Goal: Task Accomplishment & Management: Manage account settings

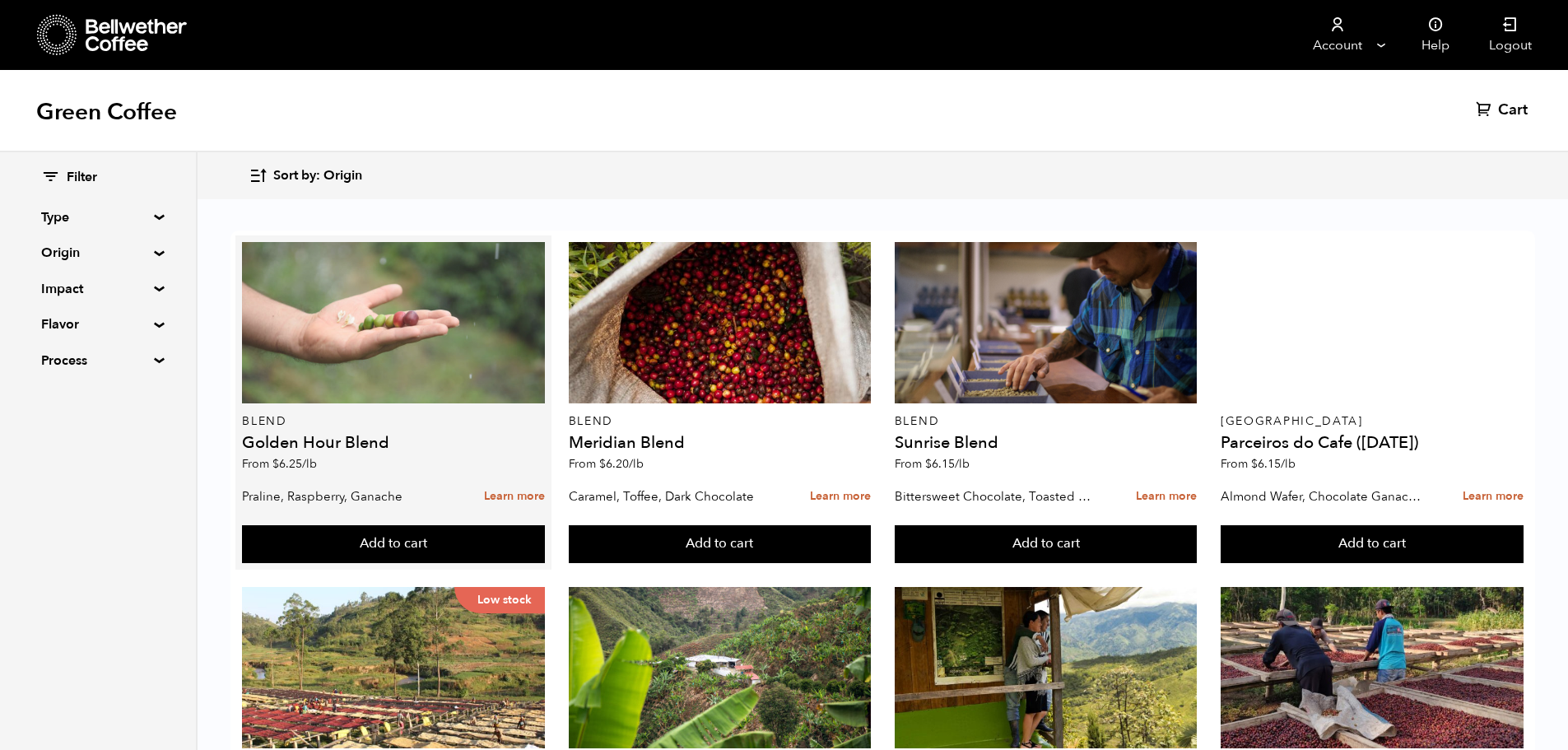
scroll to position [987, 0]
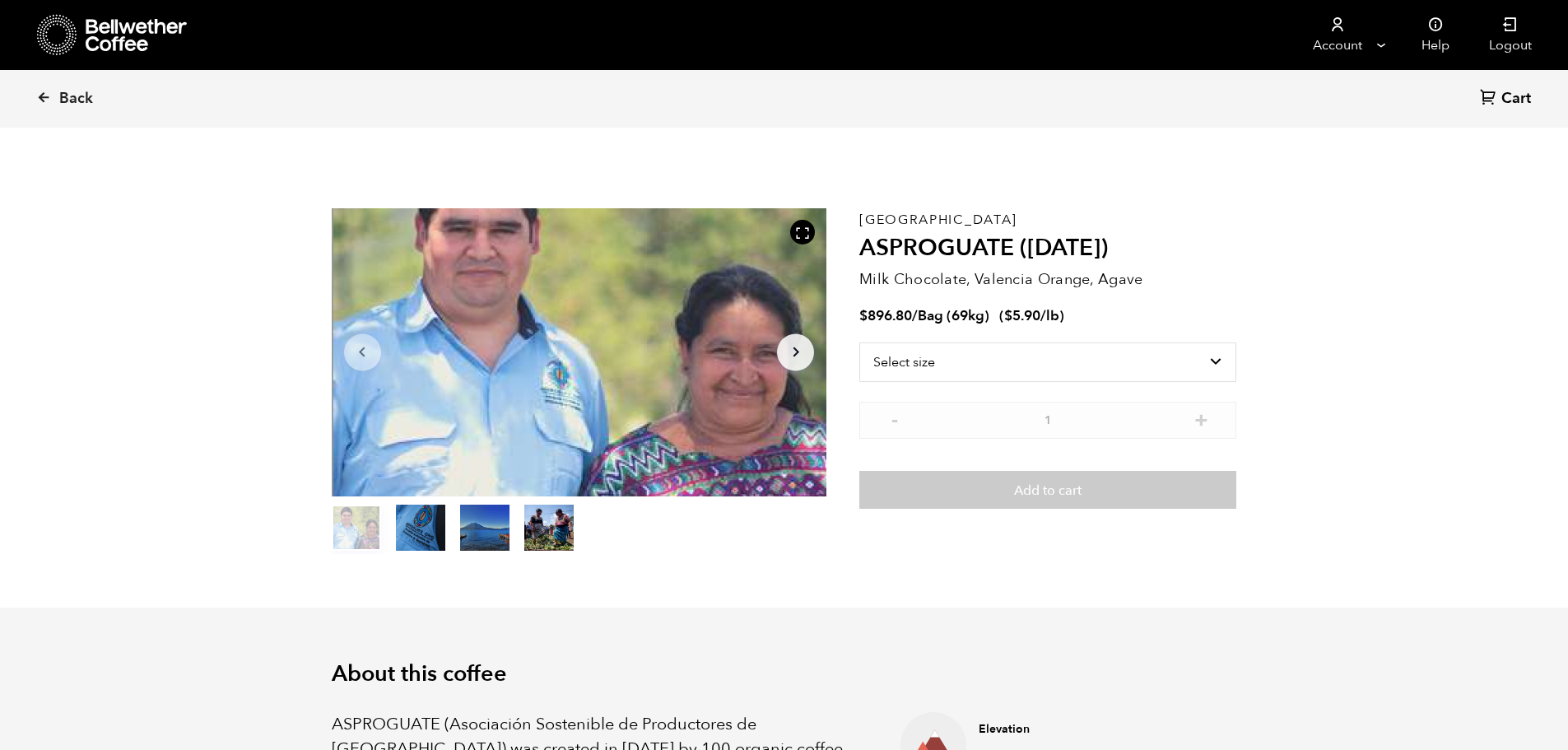
scroll to position [715, 877]
click at [410, 526] on button "item 1" at bounding box center [421, 531] width 50 height 46
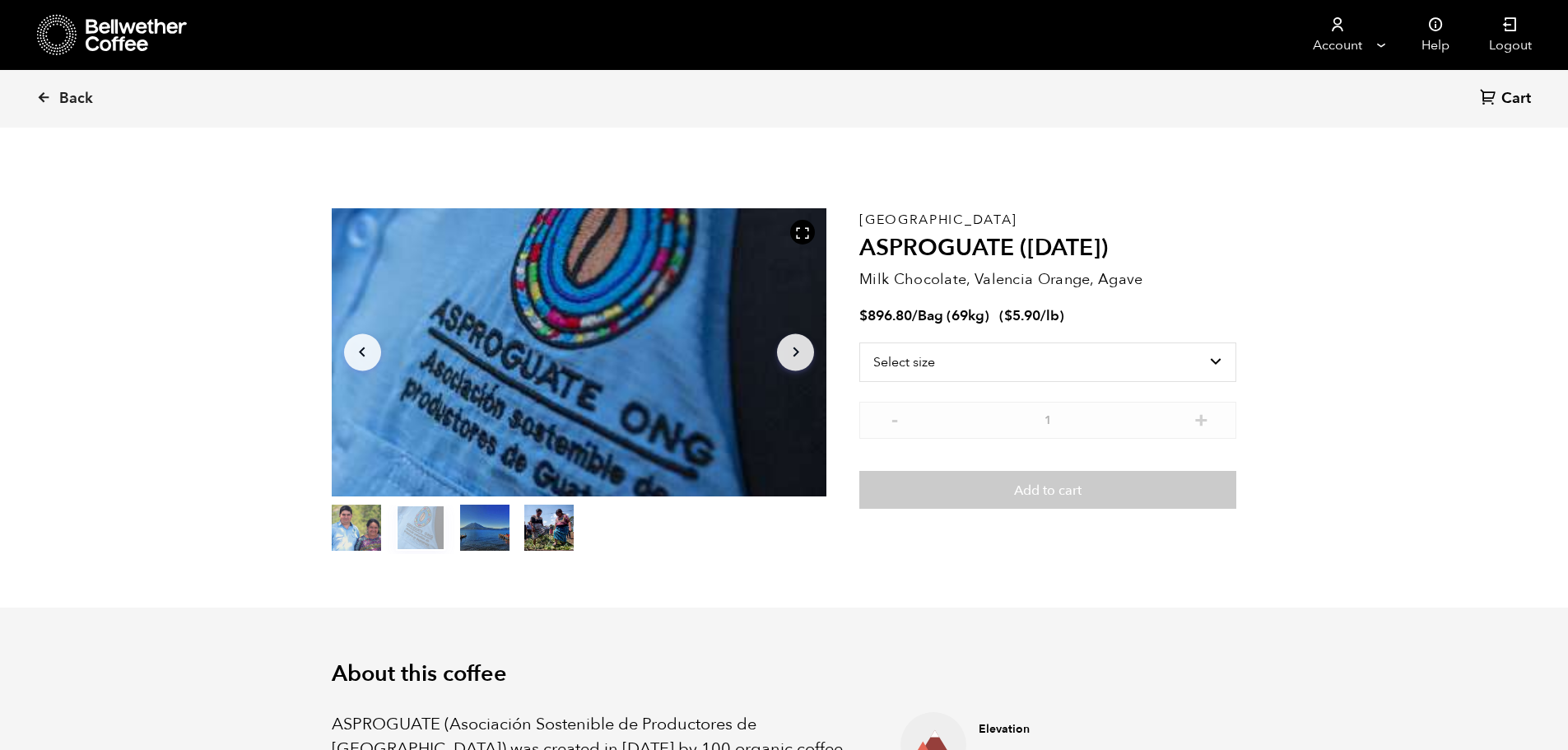
click at [483, 529] on button "item 2" at bounding box center [484, 531] width 50 height 46
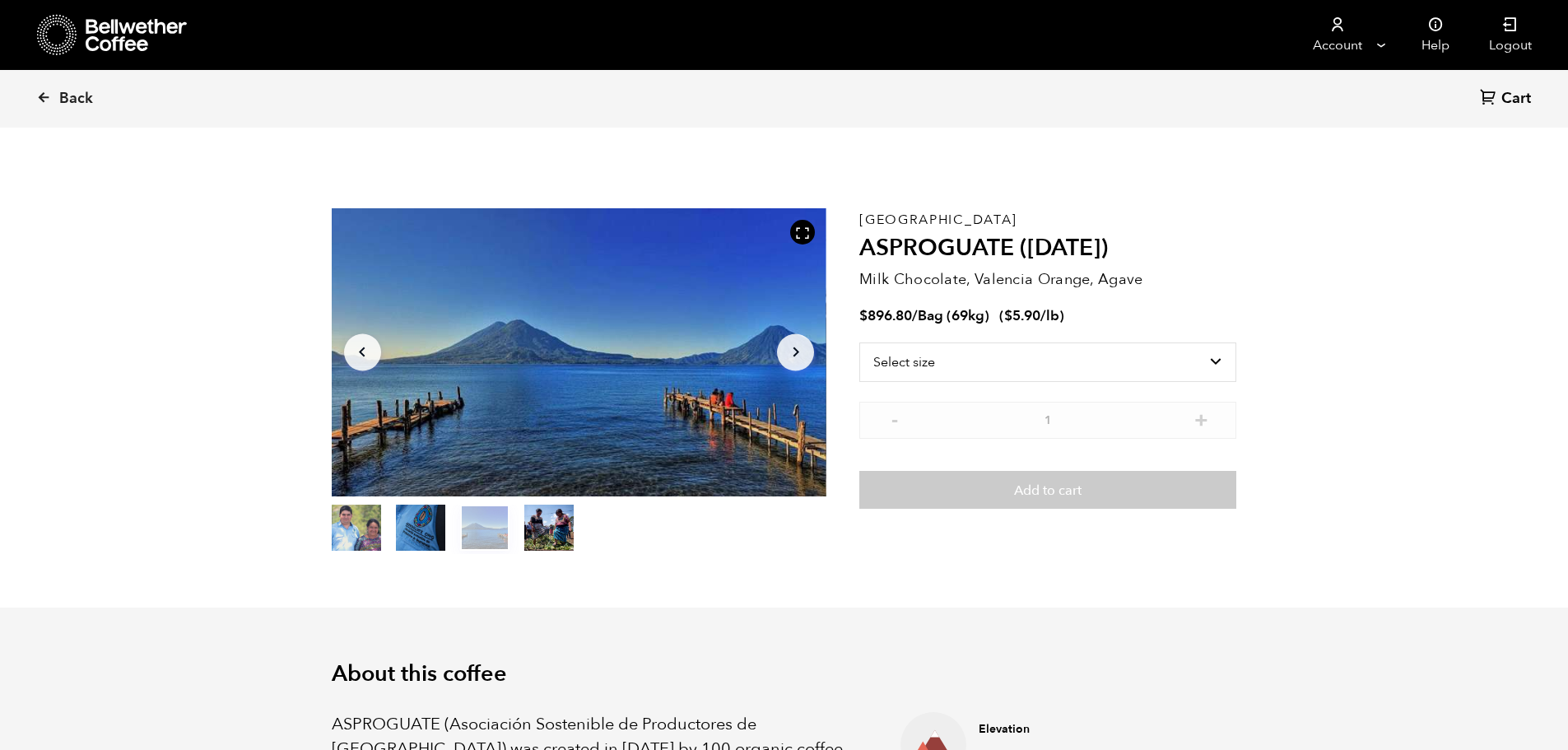
click at [536, 526] on button "item 3" at bounding box center [549, 531] width 50 height 46
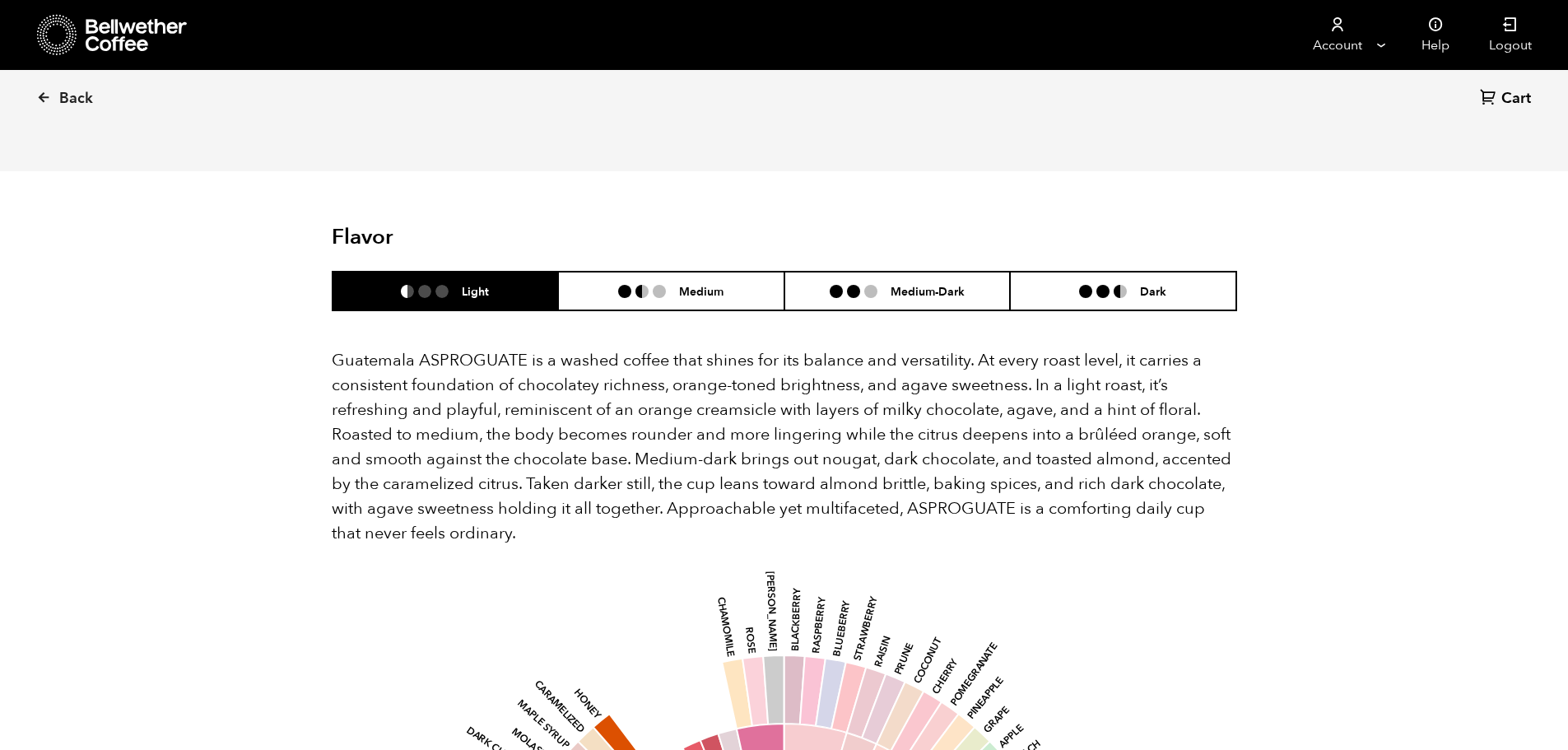
scroll to position [935, 0]
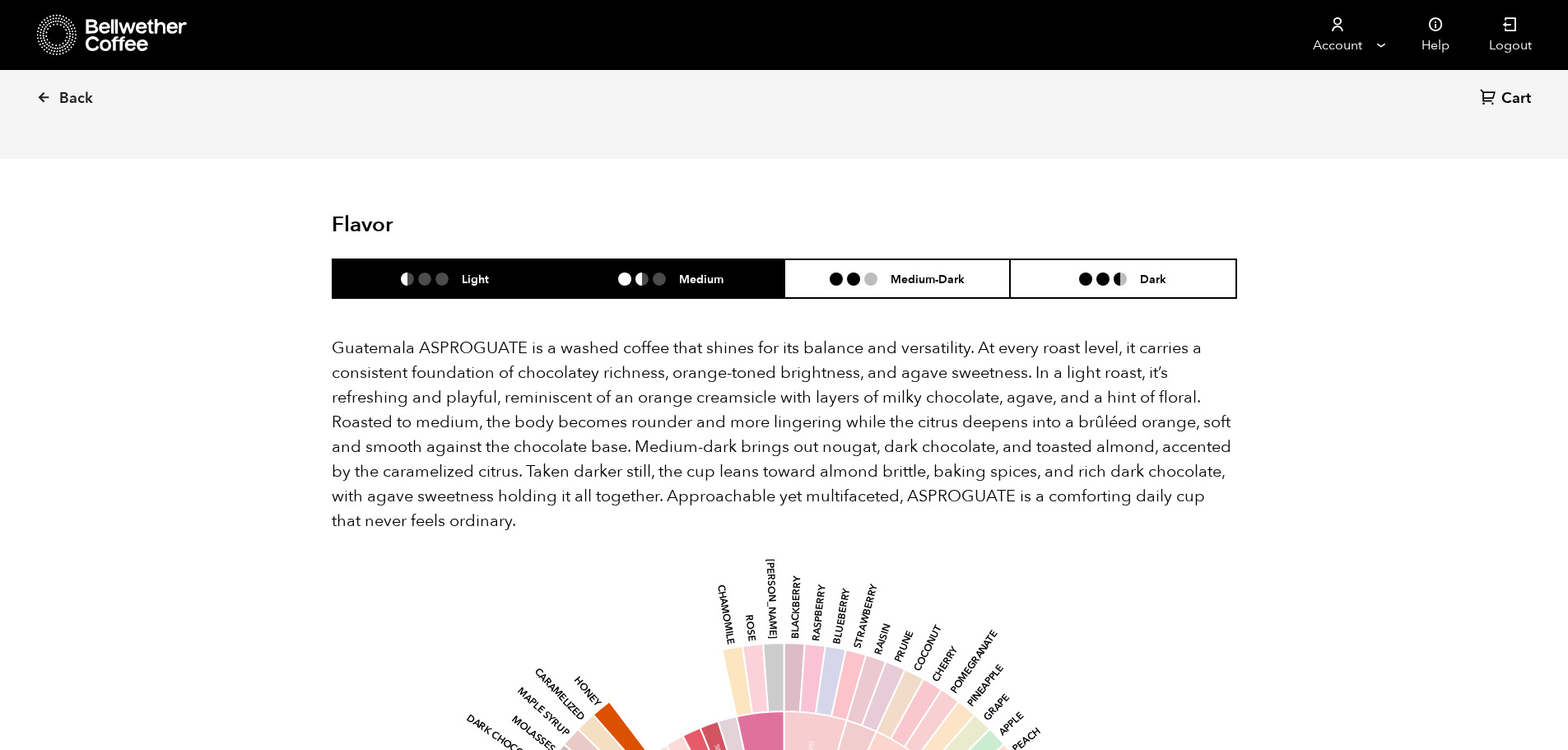
click at [734, 290] on li "Medium" at bounding box center [671, 278] width 226 height 38
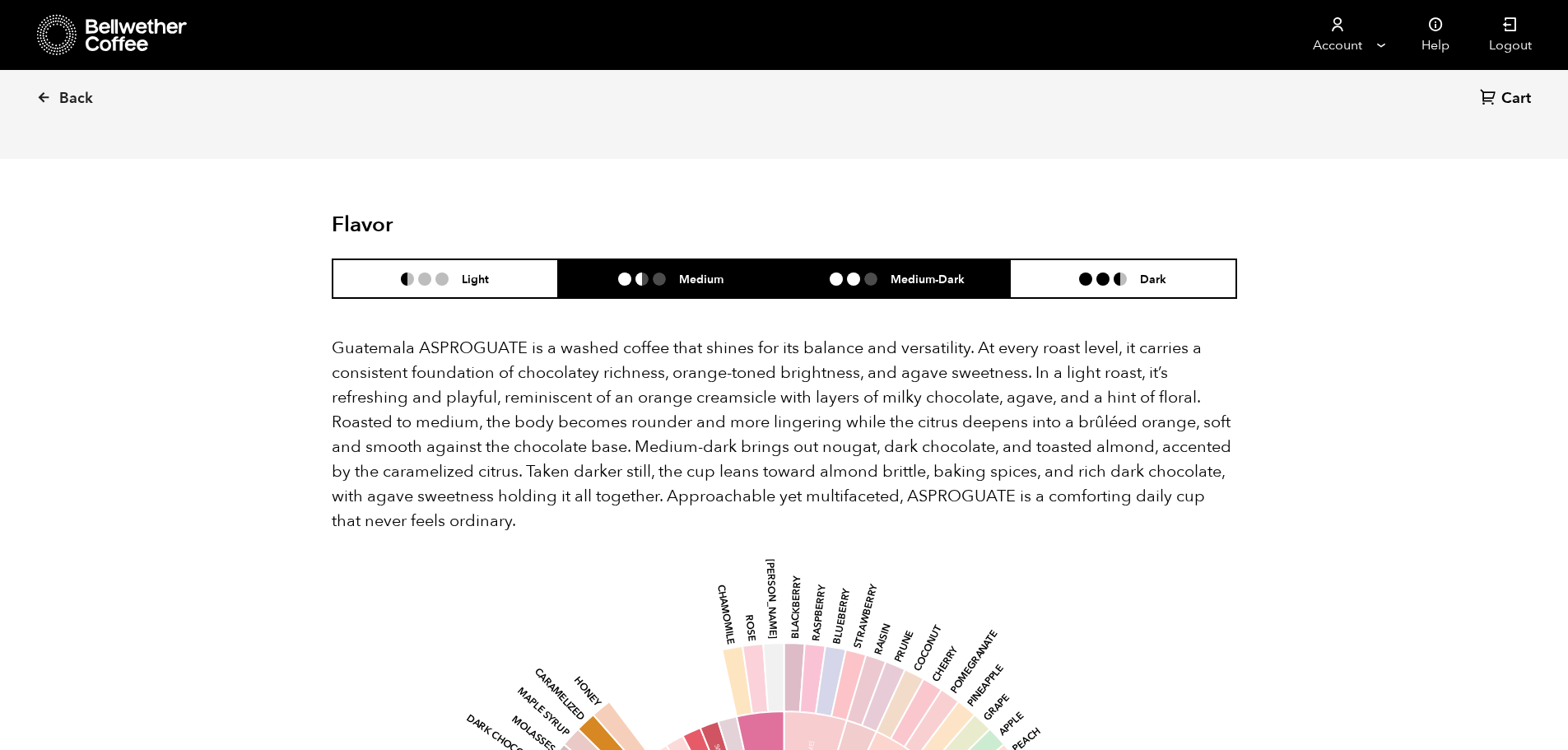
click at [867, 288] on li "Medium-Dark" at bounding box center [898, 278] width 226 height 38
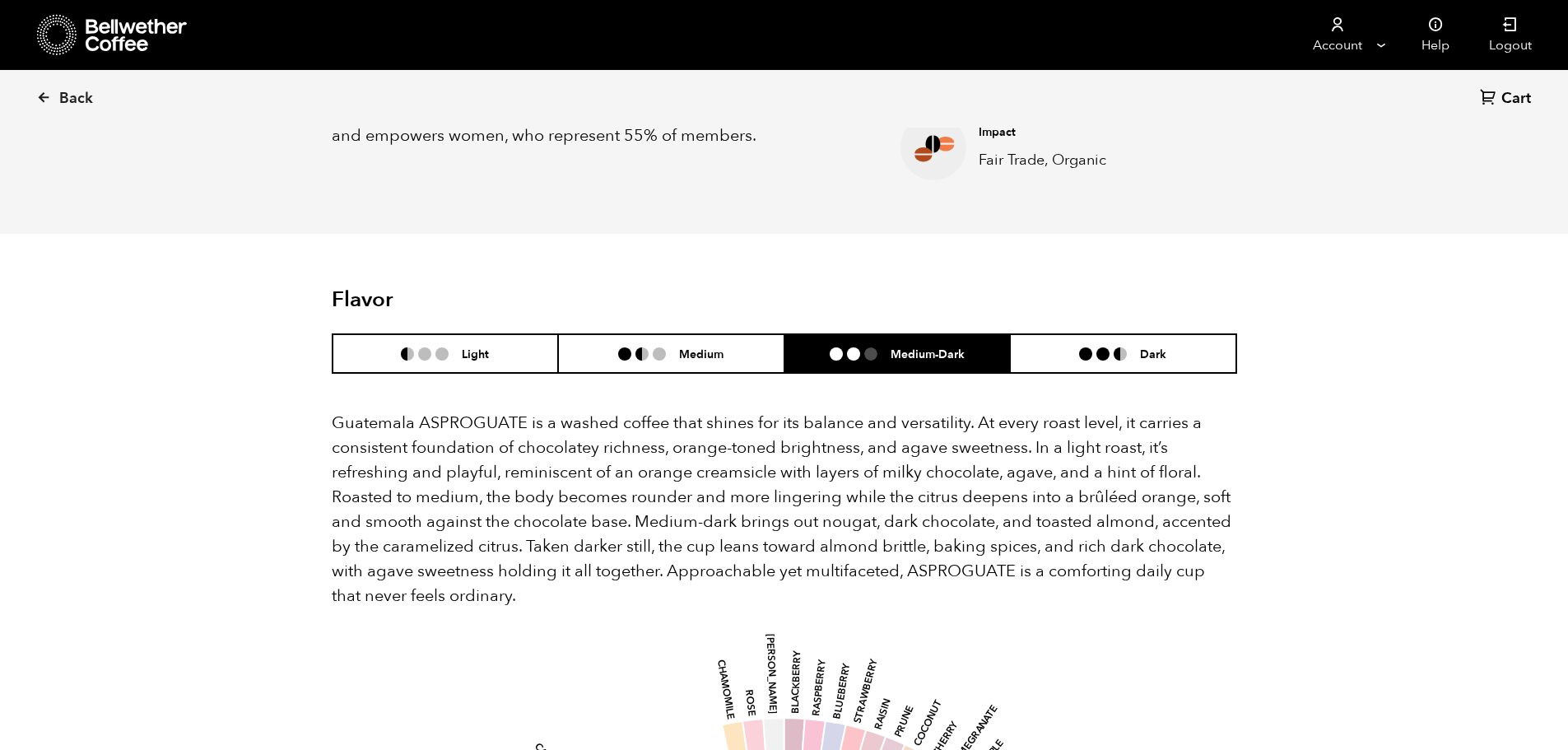
scroll to position [853, 0]
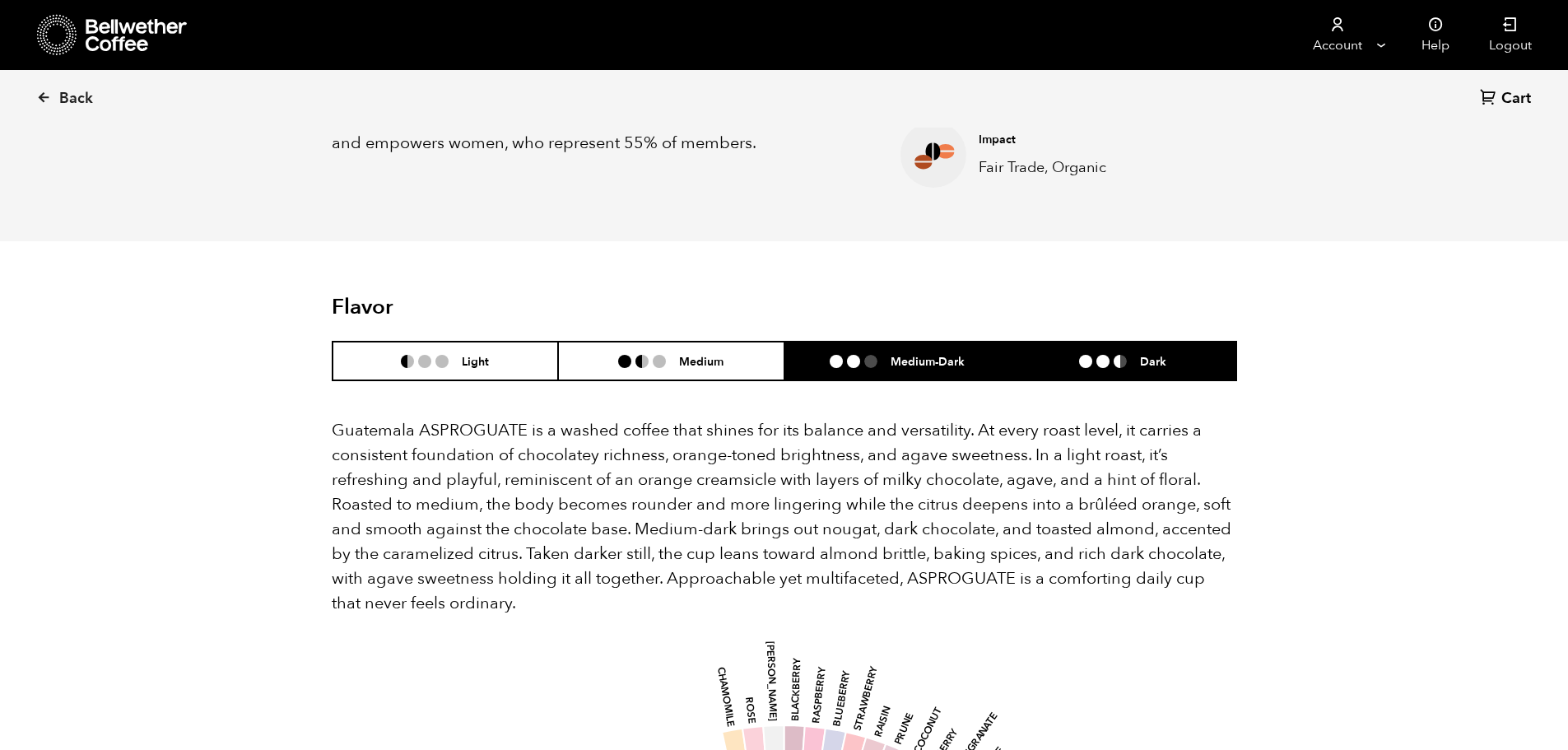
click at [1186, 373] on li "Dark" at bounding box center [1123, 361] width 226 height 38
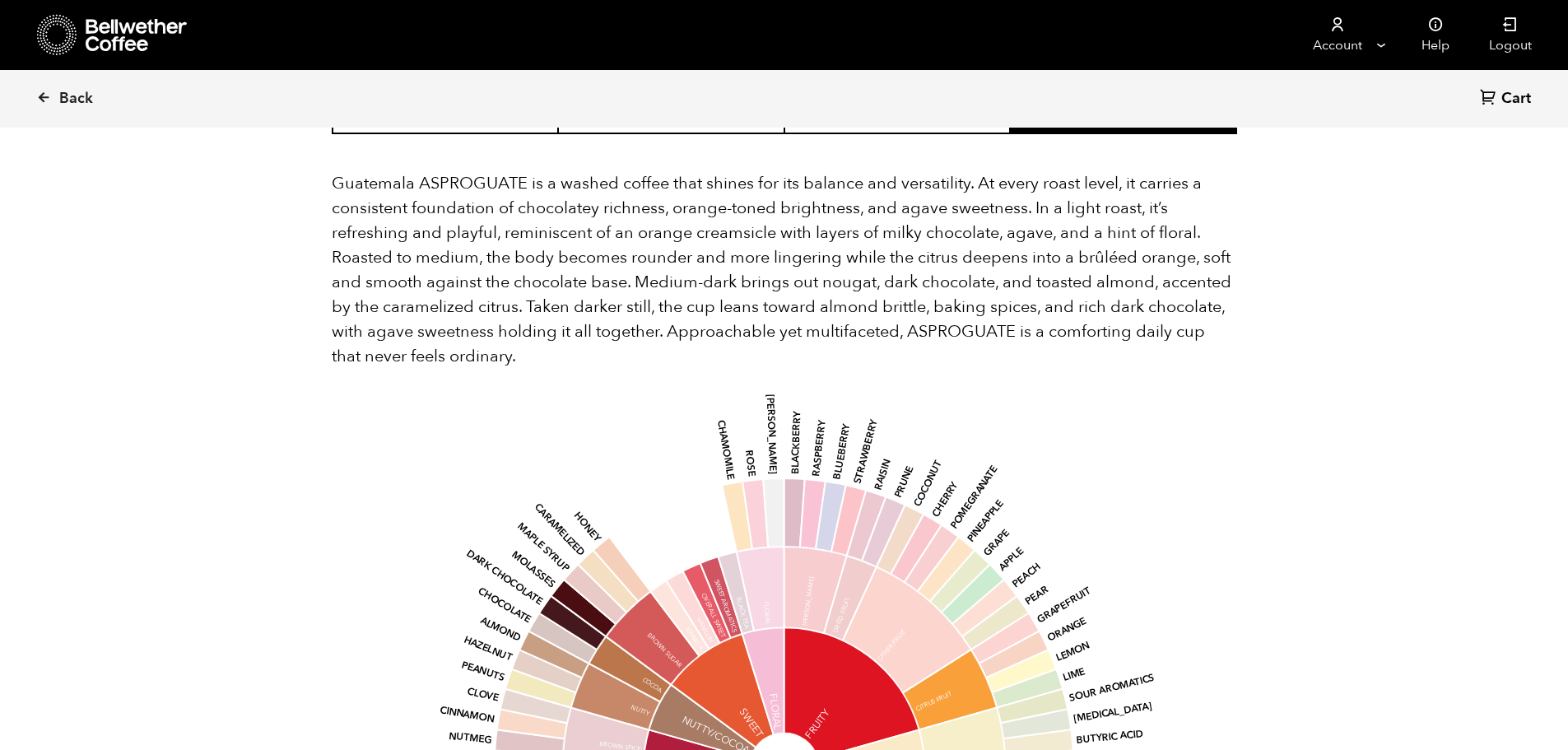
scroll to position [1017, 0]
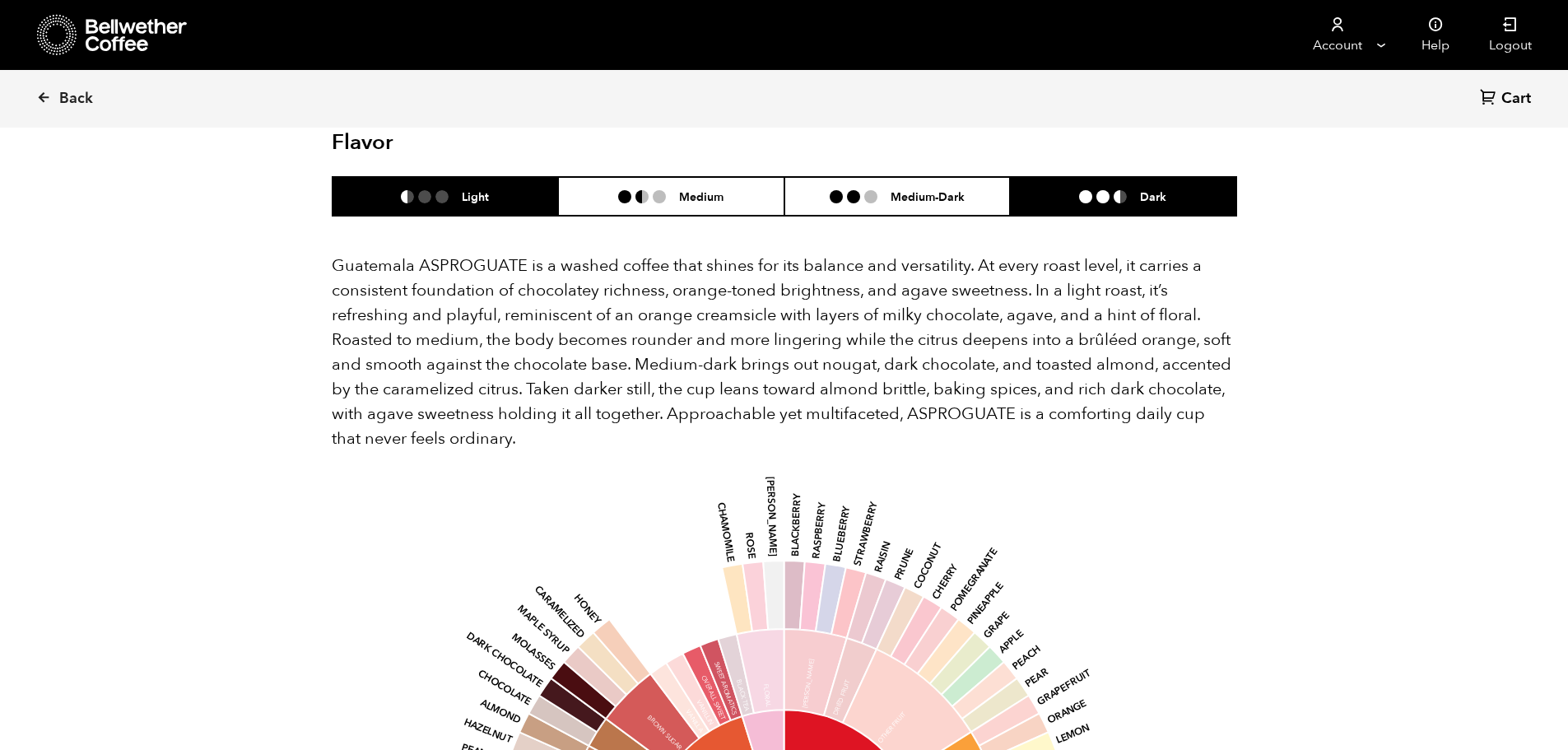
click at [494, 196] on li "Light" at bounding box center [446, 195] width 226 height 38
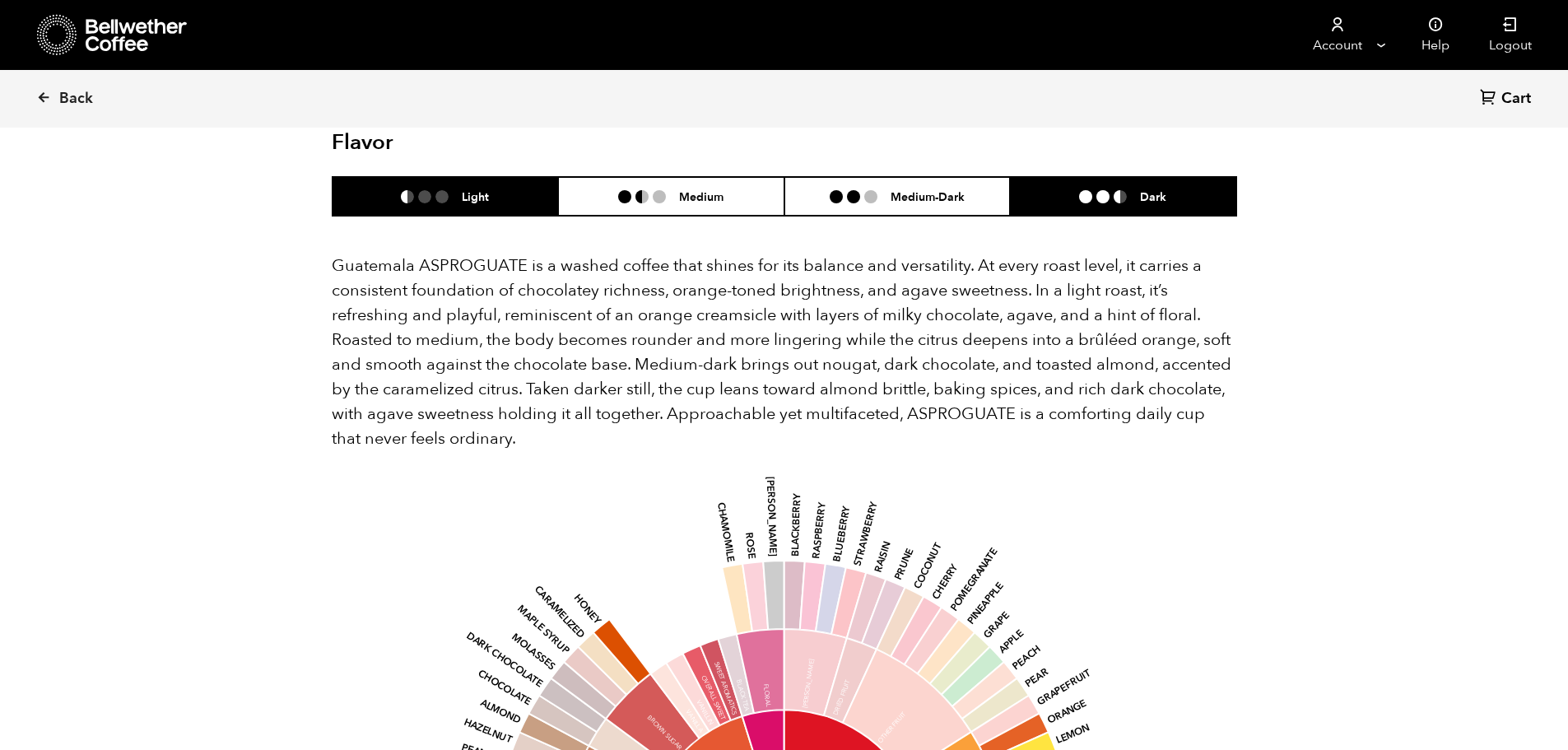
click at [1195, 209] on li "Dark" at bounding box center [1123, 195] width 226 height 38
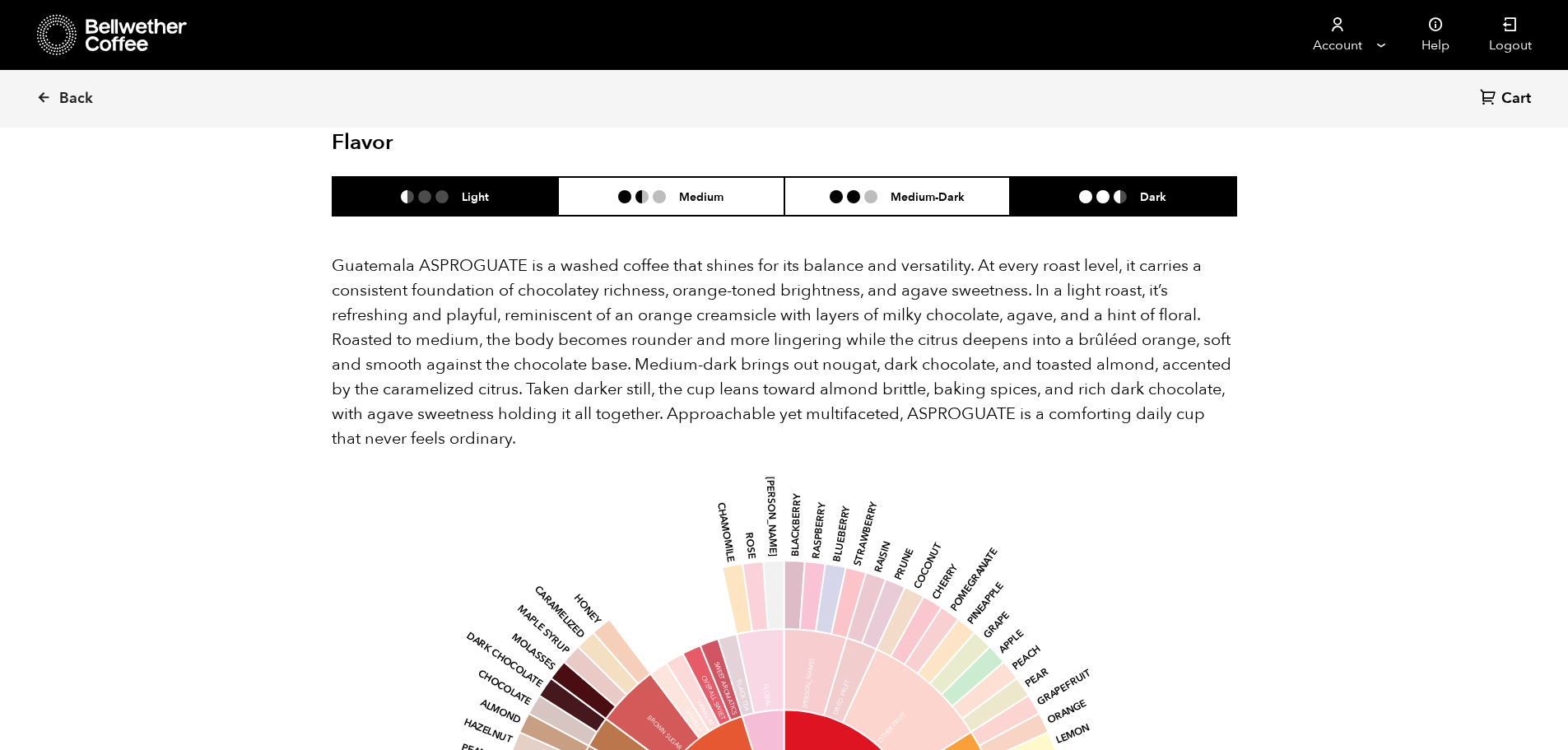
click at [509, 183] on li "Light" at bounding box center [446, 195] width 226 height 38
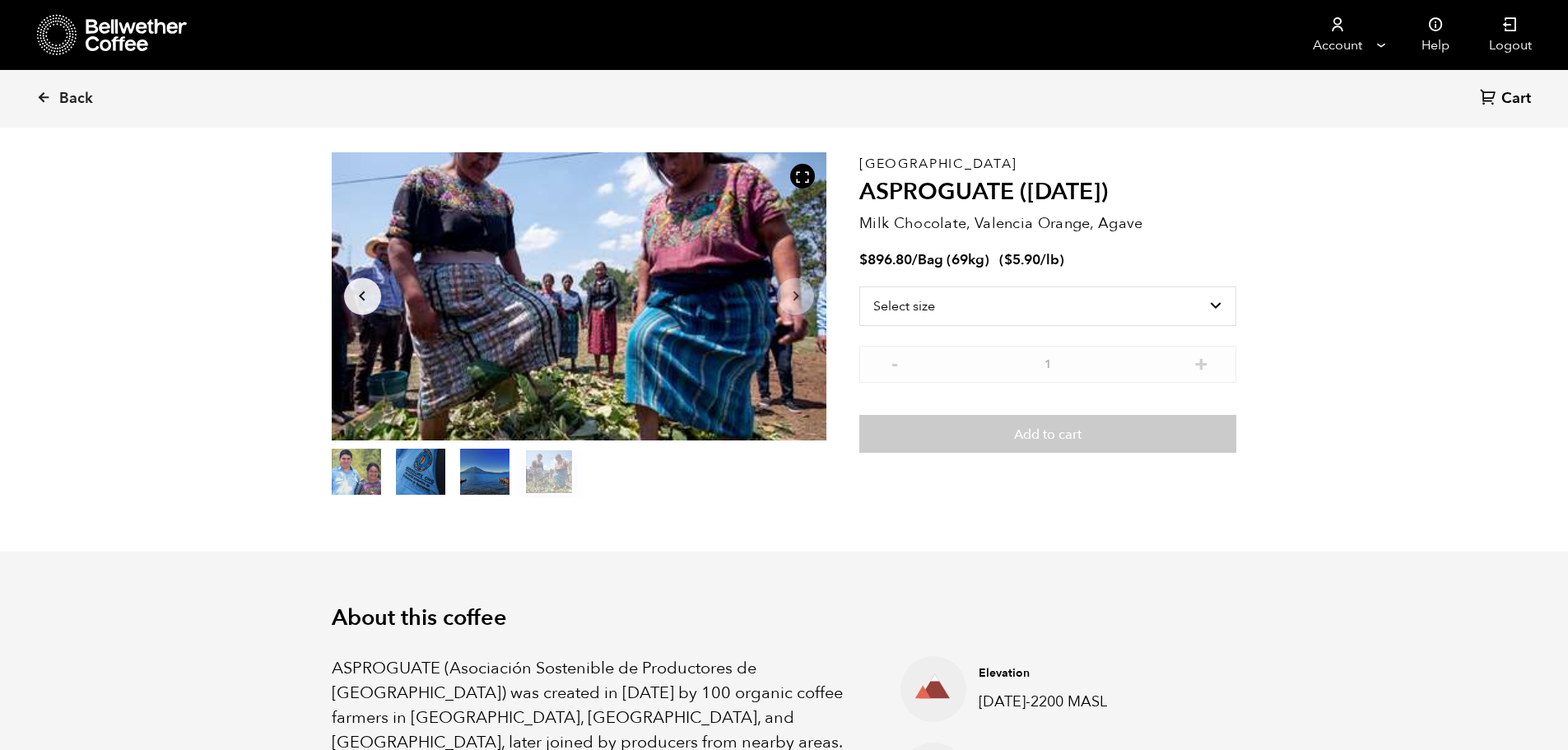
scroll to position [0, 0]
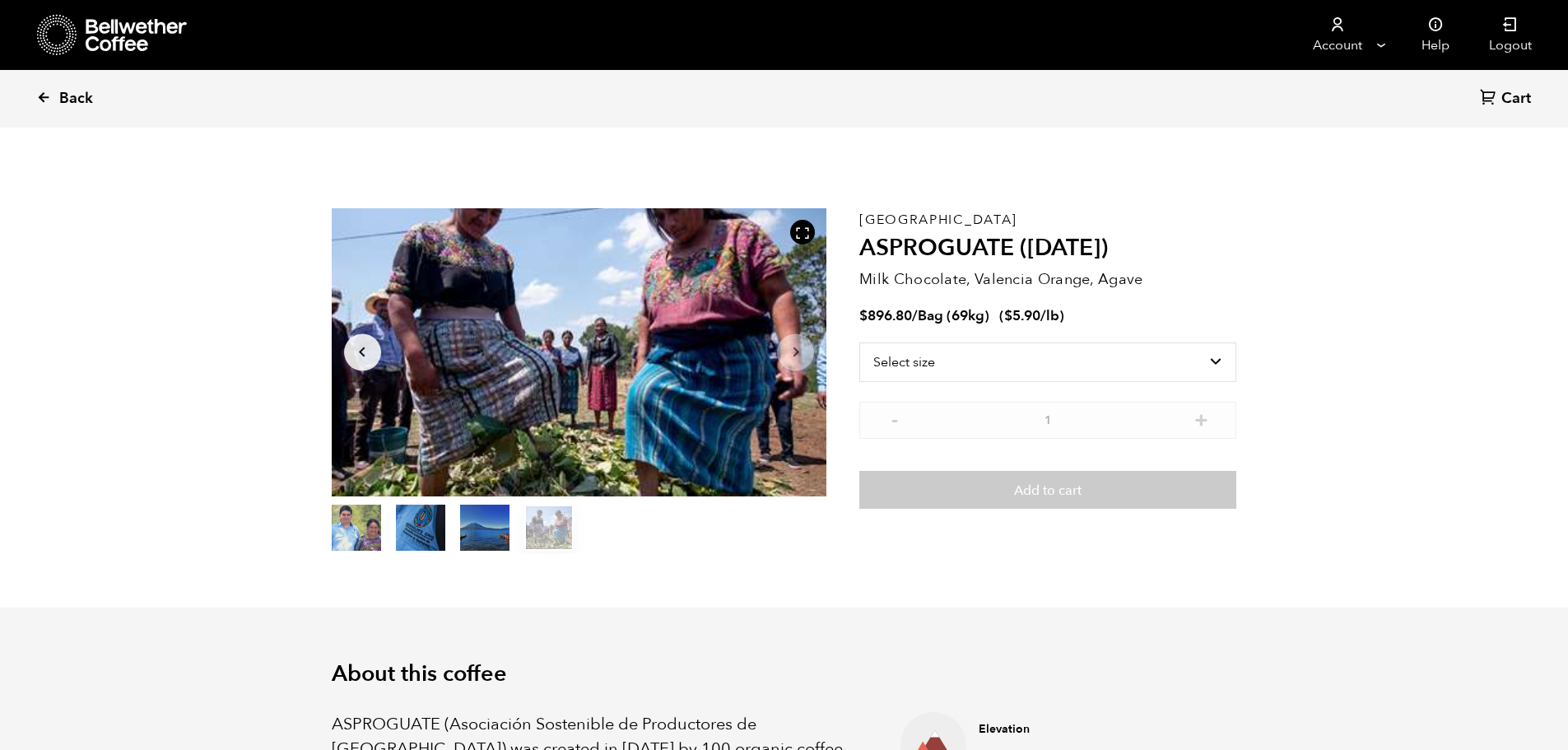
click at [61, 93] on span "Back" at bounding box center [76, 98] width 34 height 20
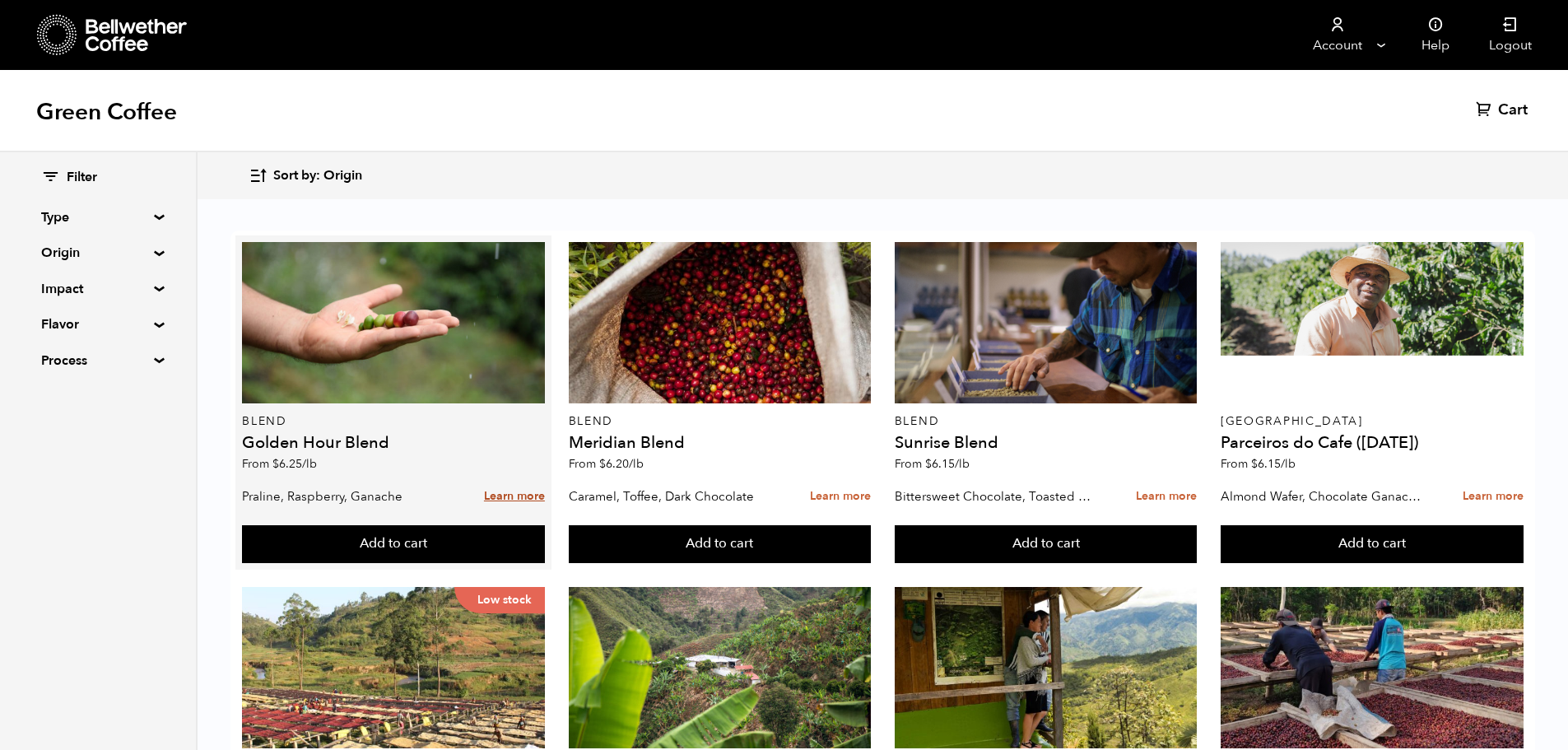
click at [502, 493] on link "Learn more" at bounding box center [514, 497] width 61 height 35
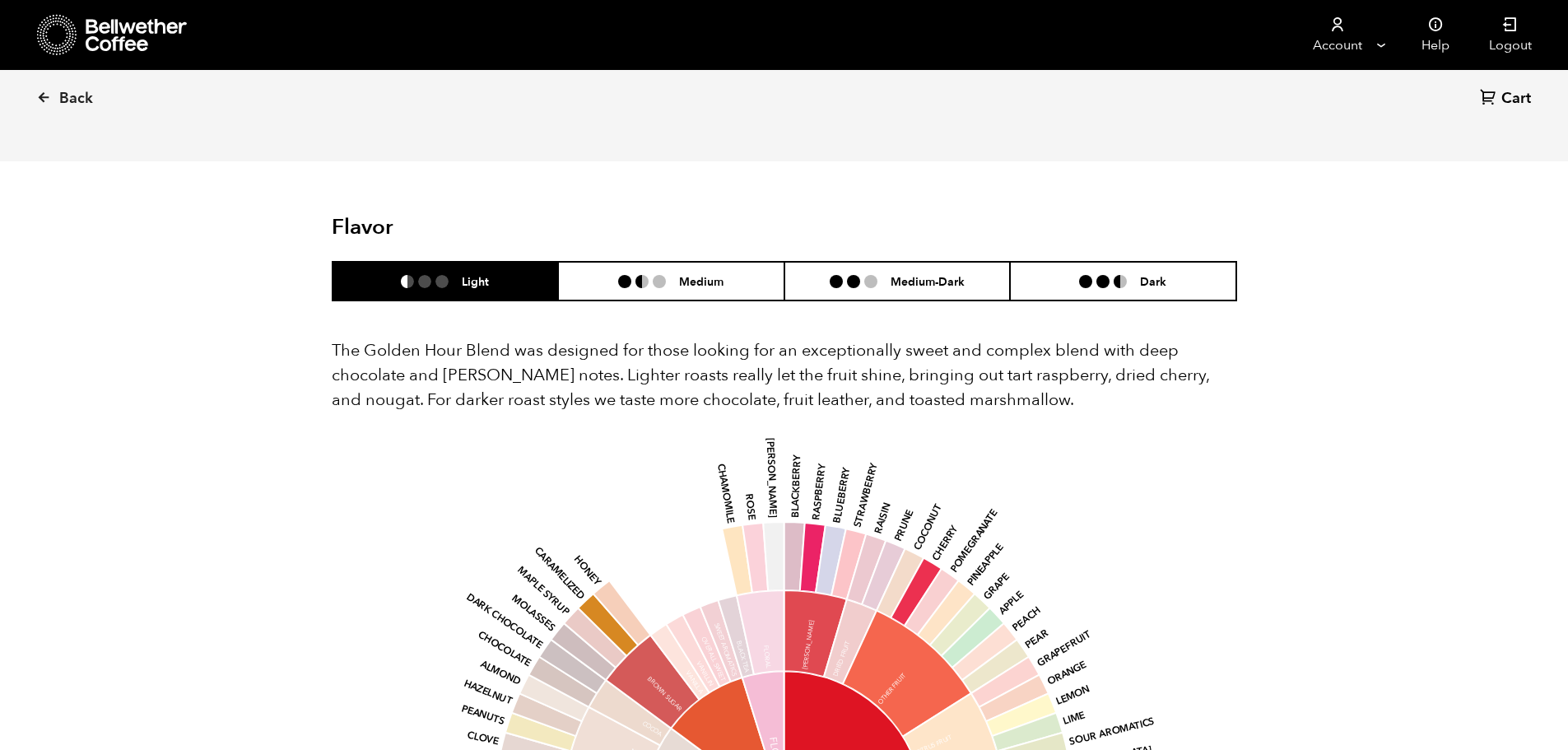
scroll to position [741, 0]
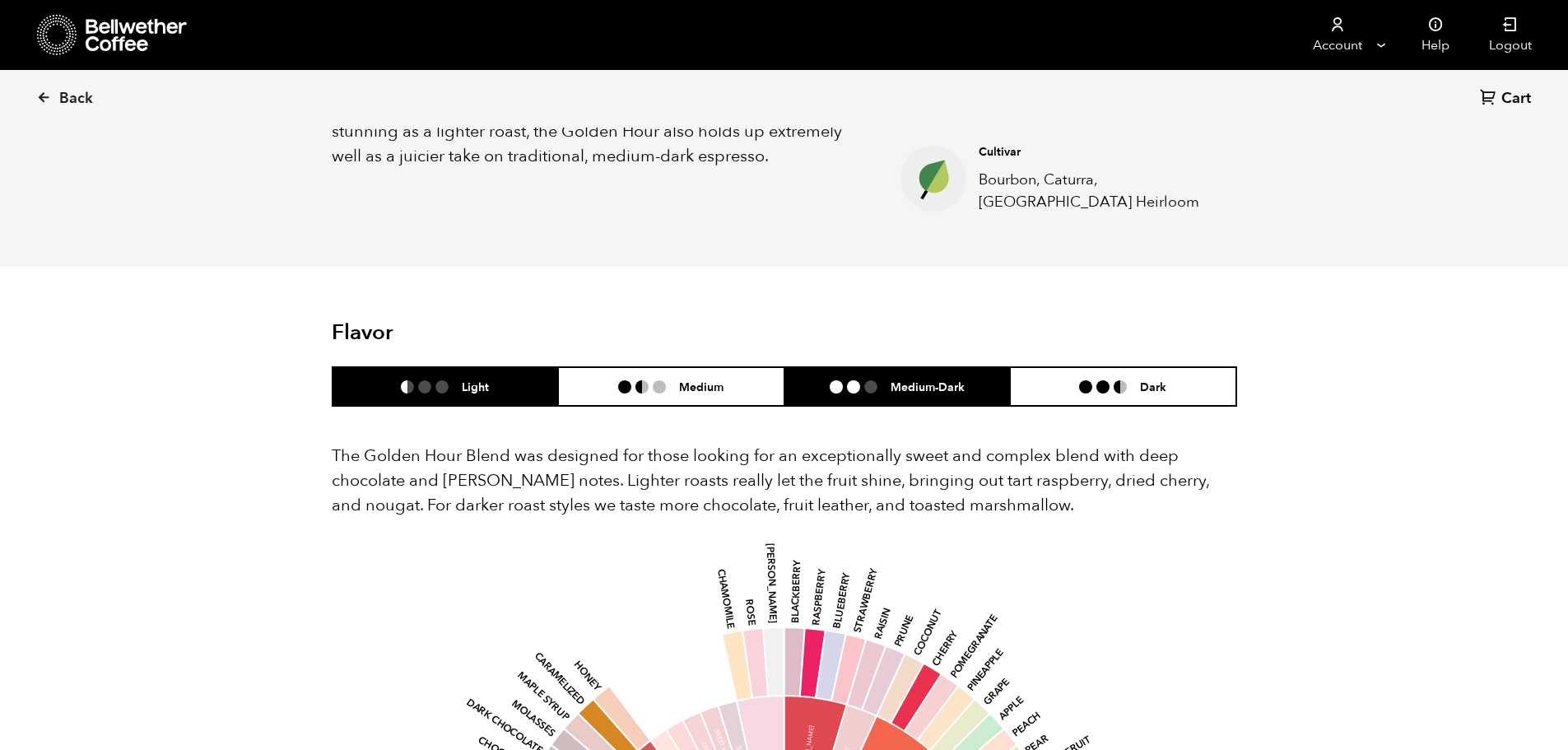
click at [937, 392] on h6 "Medium-Dark" at bounding box center [927, 386] width 74 height 14
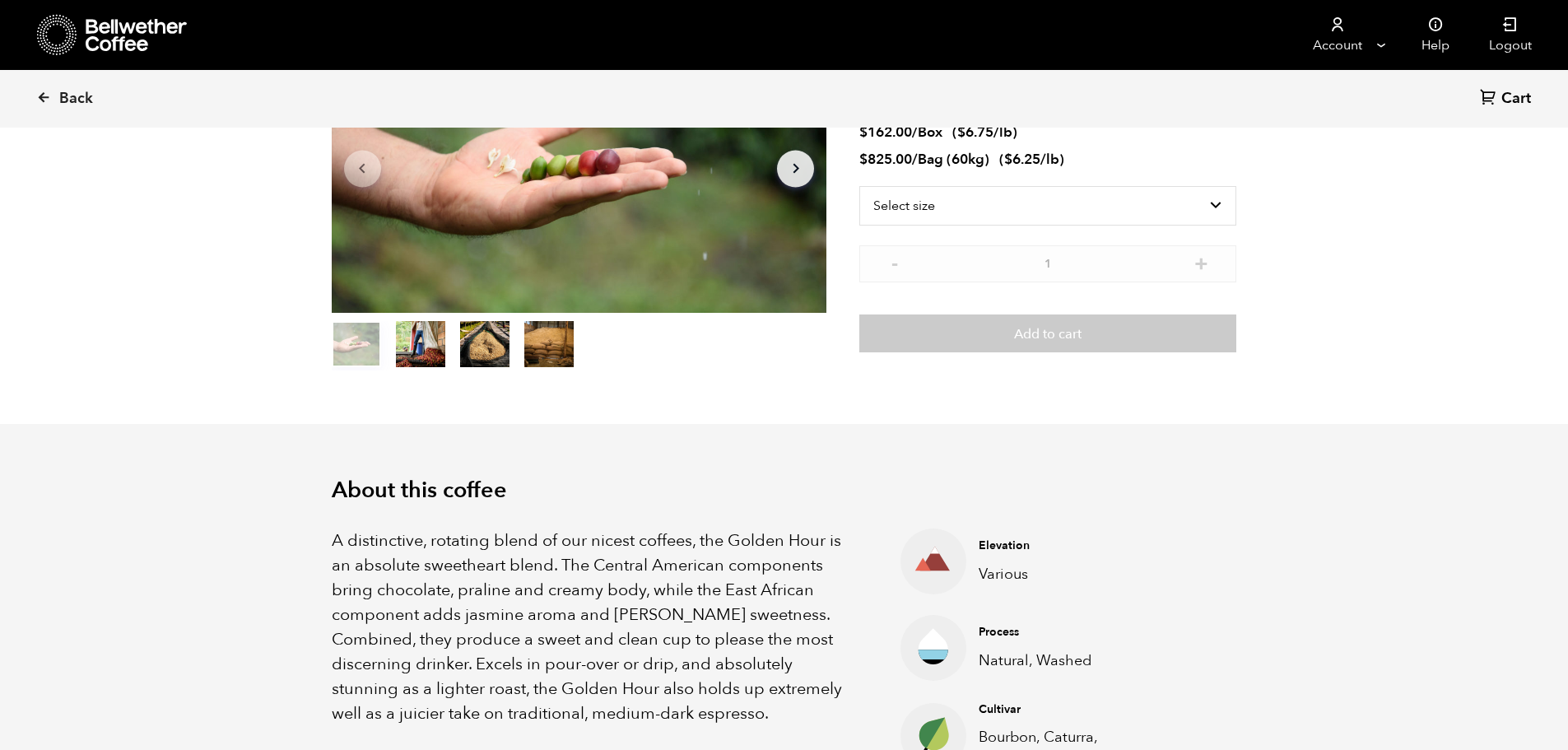
scroll to position [82, 0]
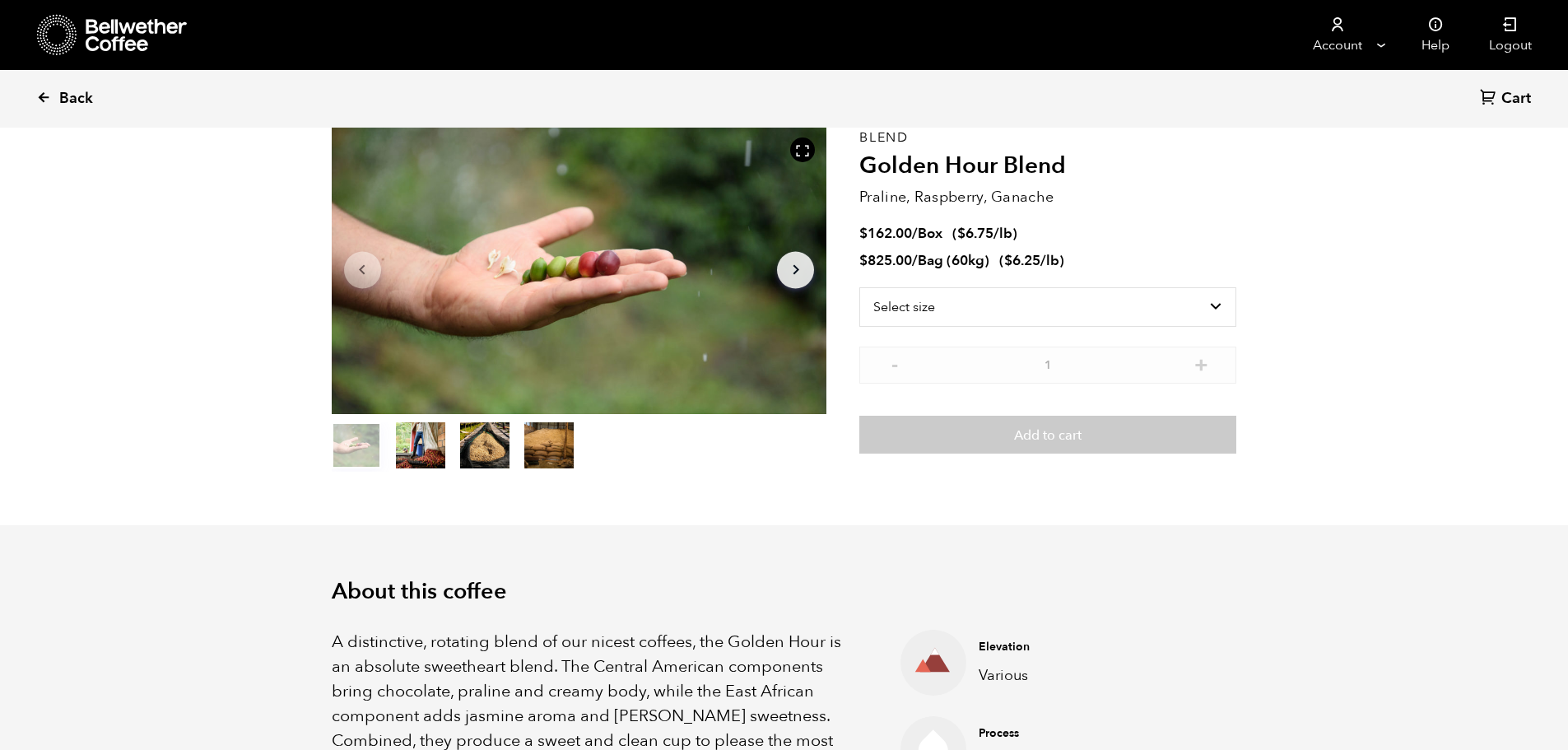
click at [77, 106] on span "Back" at bounding box center [76, 98] width 34 height 20
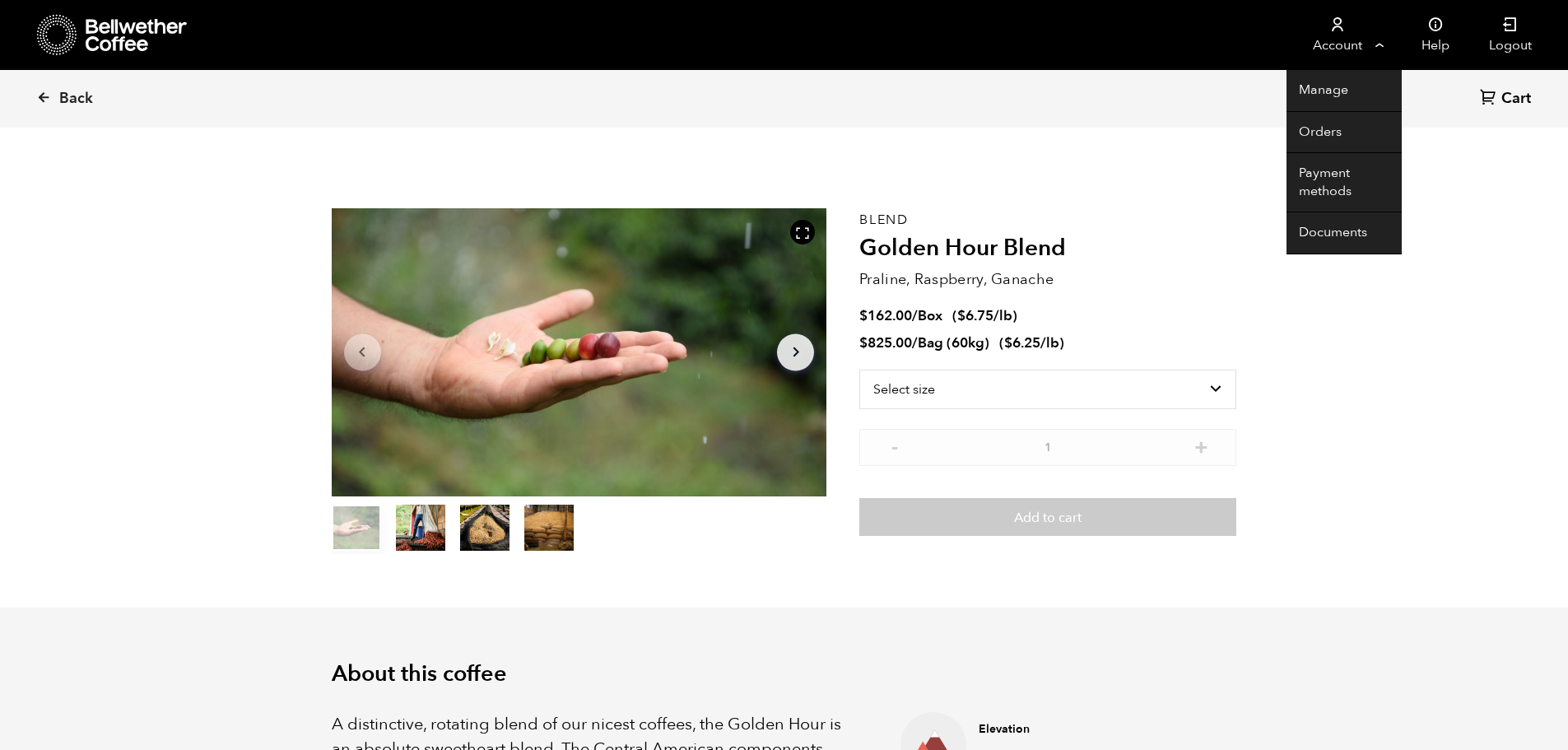
click at [1338, 31] on icon at bounding box center [1338, 25] width 17 height 17
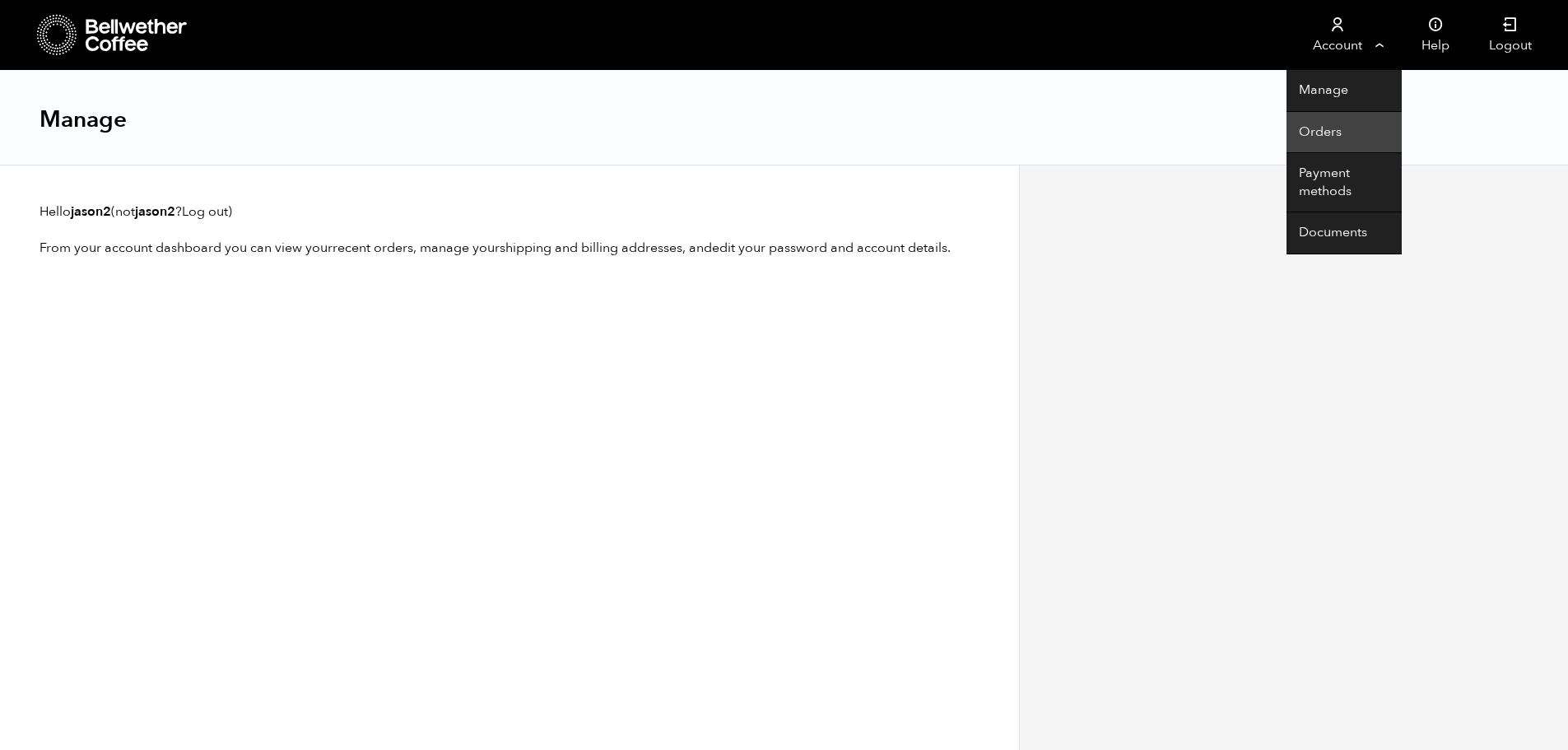
click at [1331, 133] on link "Orders" at bounding box center [1344, 133] width 115 height 42
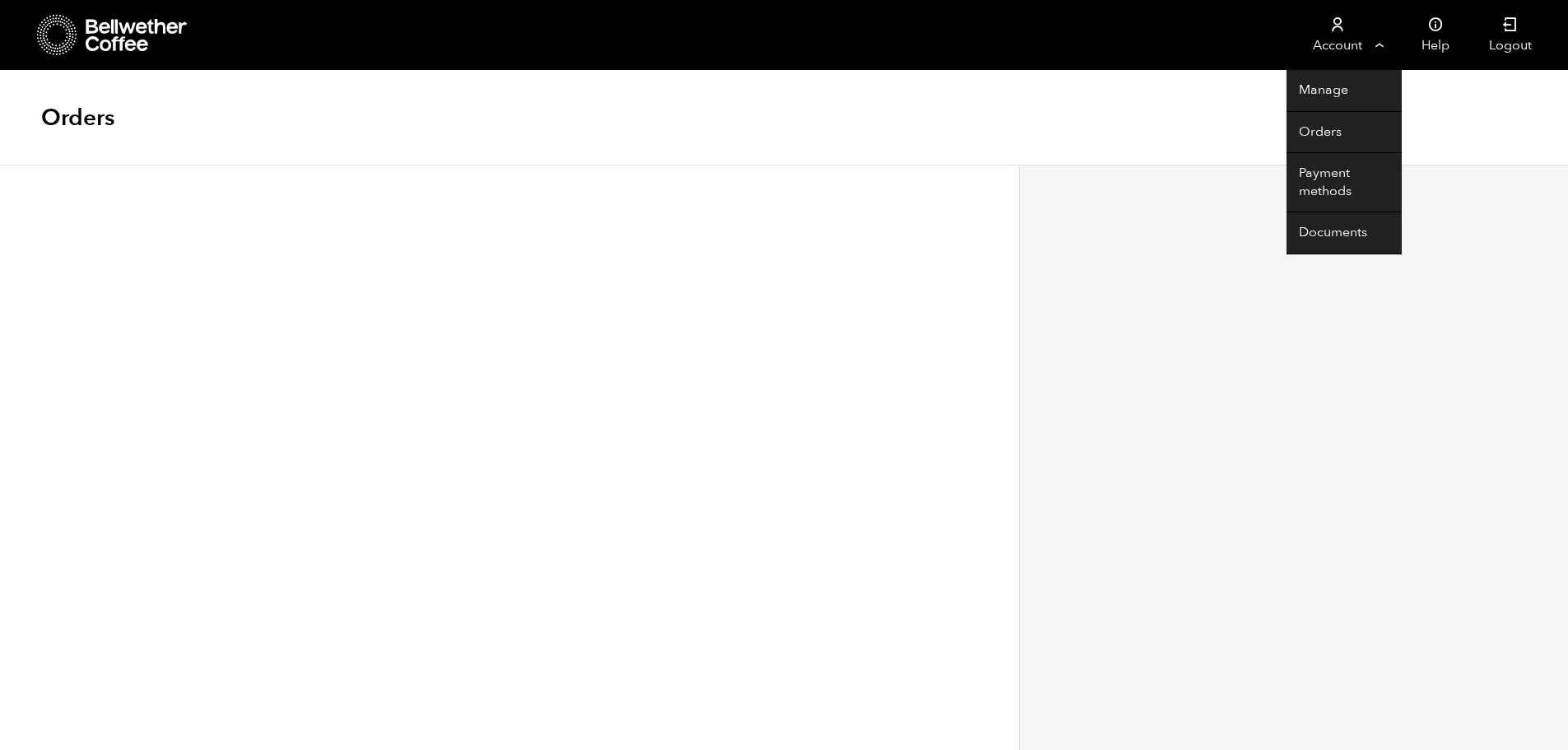
click at [1334, 30] on icon at bounding box center [1338, 25] width 17 height 17
click at [1336, 231] on link "Documents" at bounding box center [1344, 233] width 115 height 42
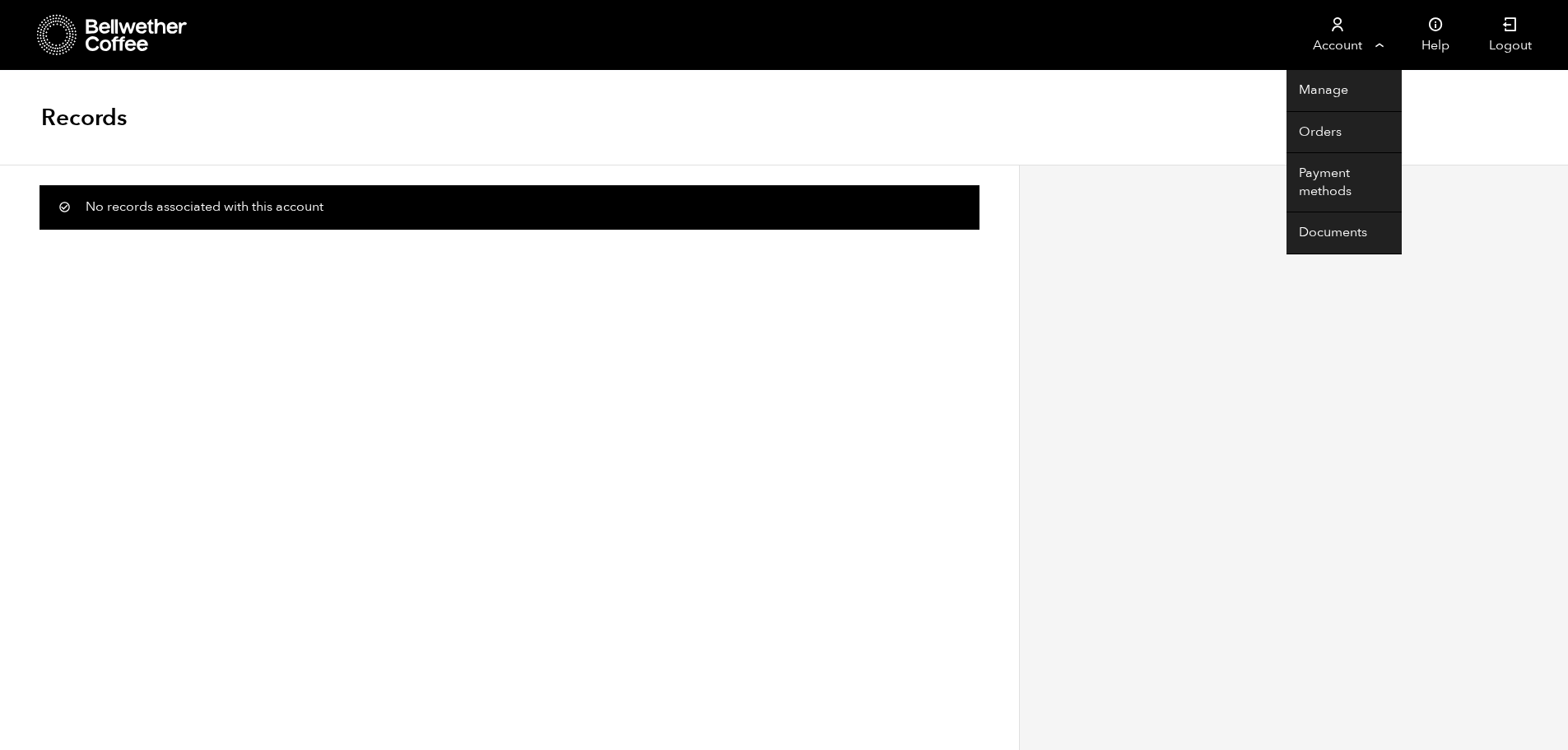
click at [1330, 31] on icon at bounding box center [1338, 25] width 17 height 17
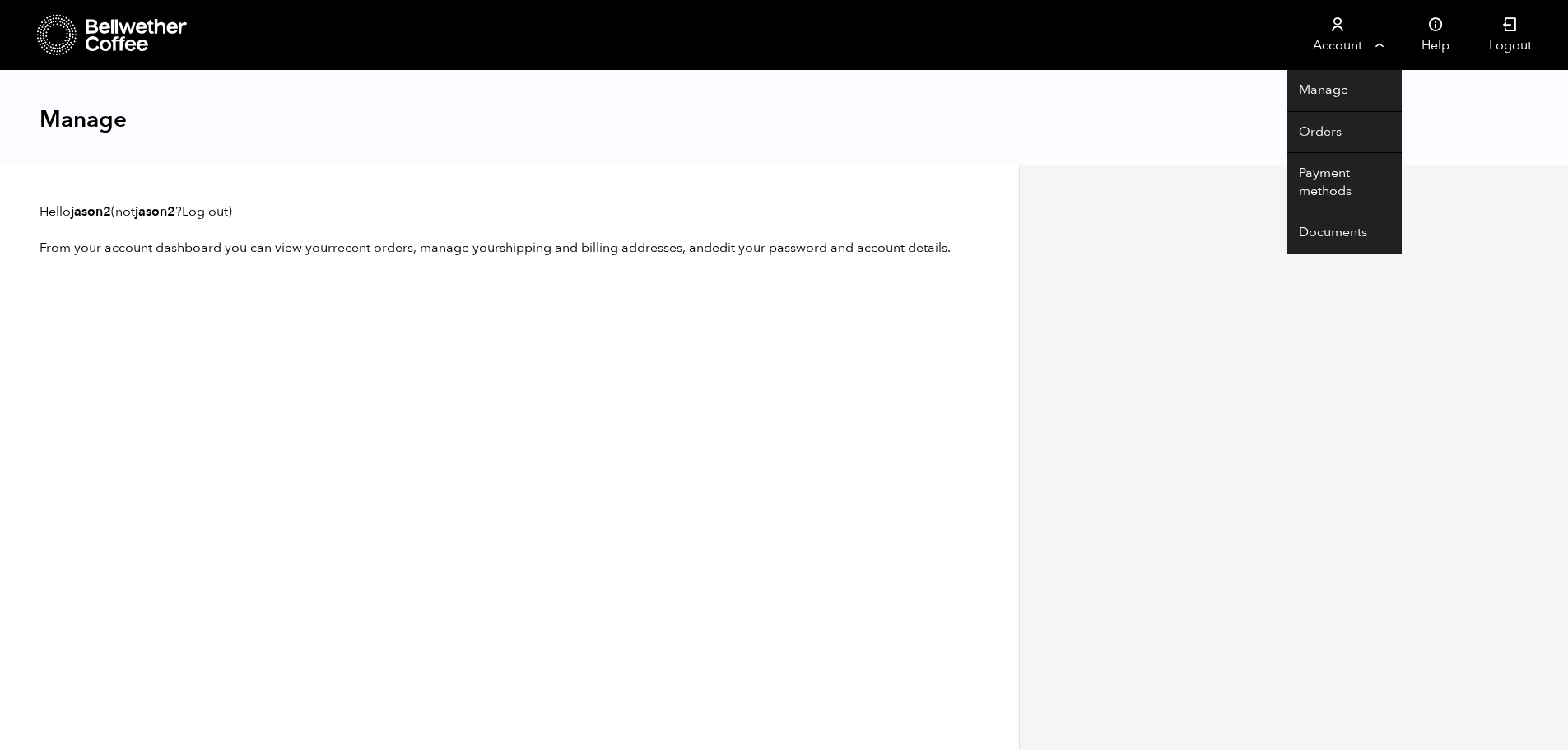
click at [1325, 42] on link "Account" at bounding box center [1337, 35] width 101 height 70
click at [1333, 176] on link "Payment methods" at bounding box center [1344, 182] width 115 height 59
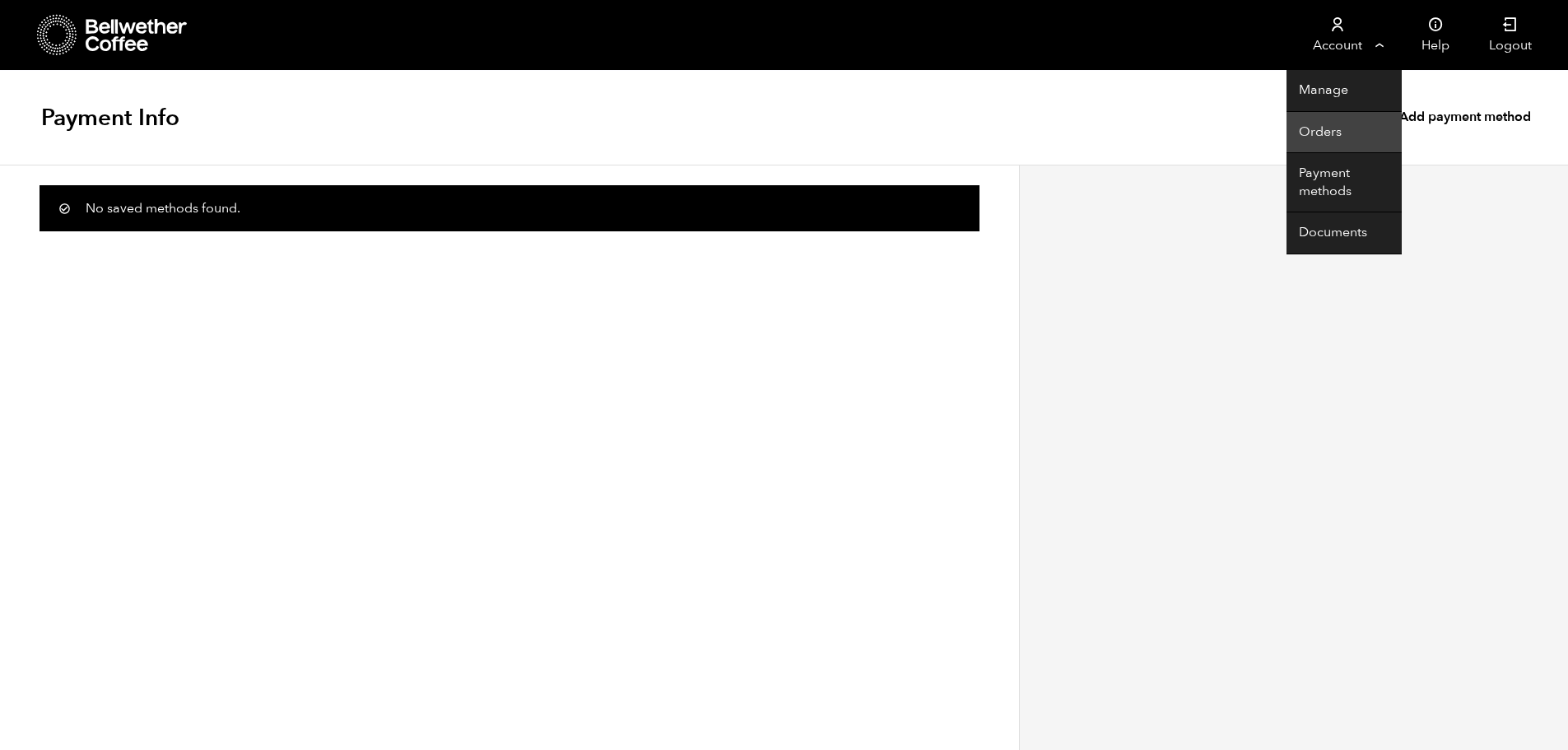
click at [1338, 132] on link "Orders" at bounding box center [1344, 133] width 115 height 42
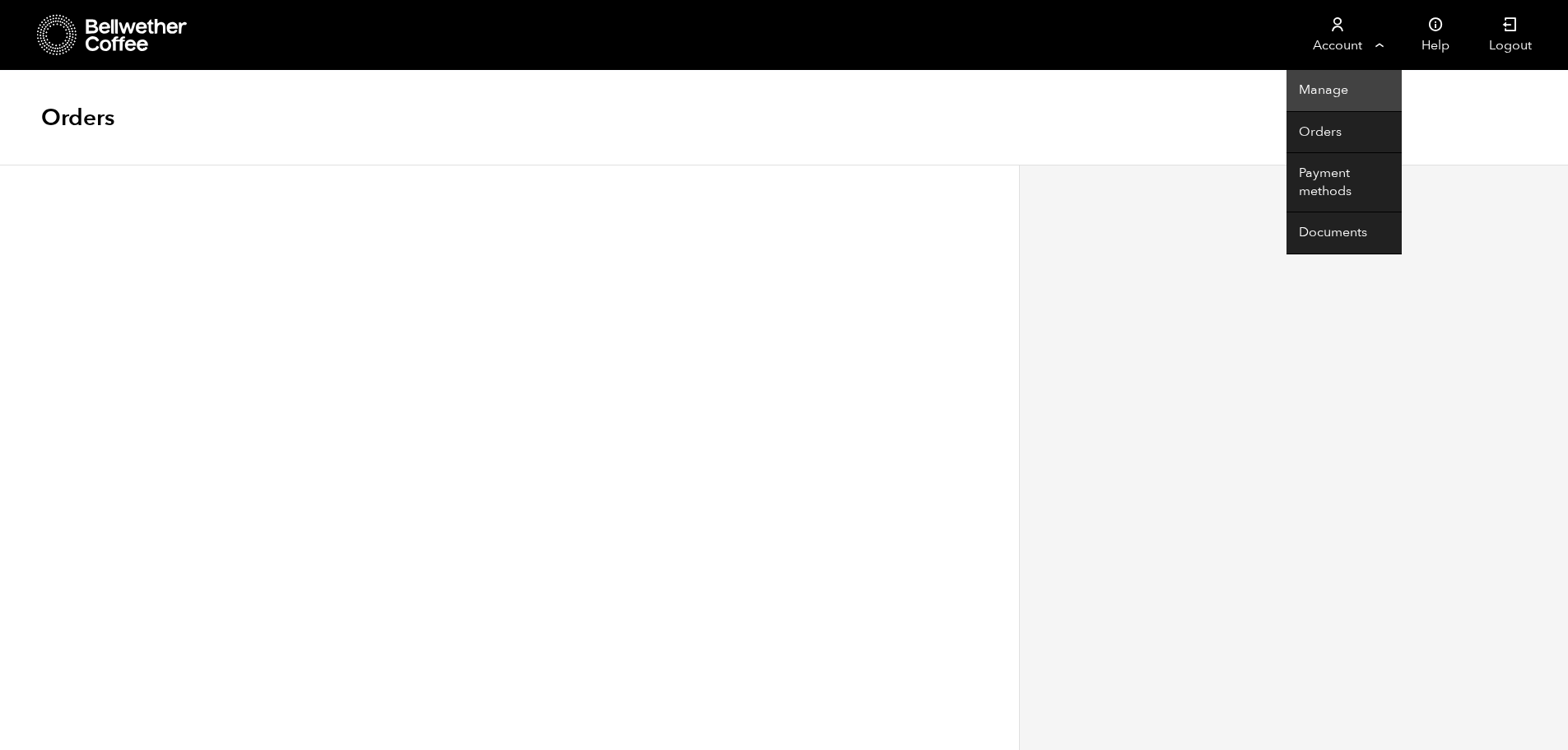
click at [1332, 95] on link "Manage" at bounding box center [1344, 91] width 115 height 42
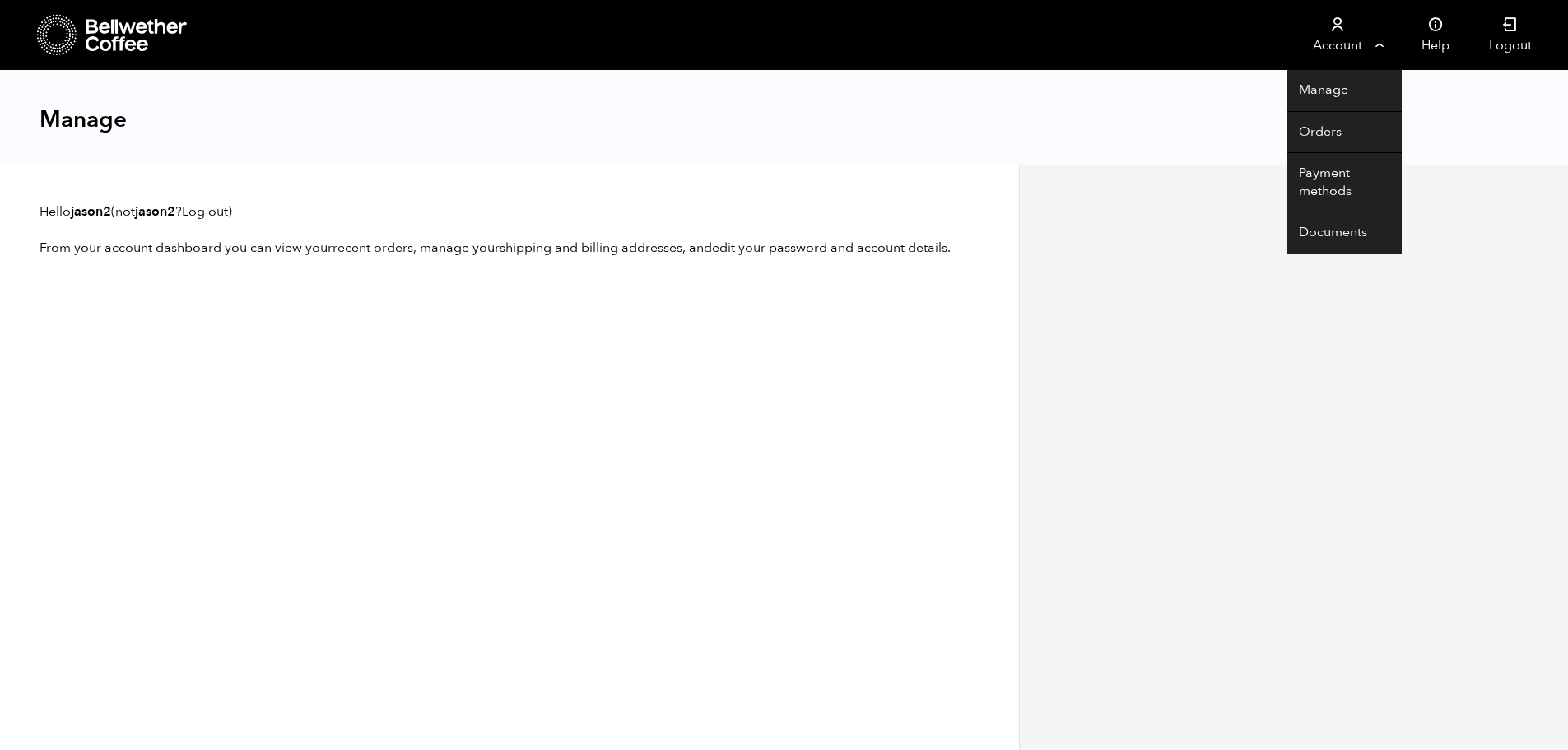
click at [1340, 38] on link "Account" at bounding box center [1337, 35] width 101 height 70
click at [1331, 94] on link "Manage" at bounding box center [1344, 91] width 115 height 42
